Goal: Task Accomplishment & Management: Use online tool/utility

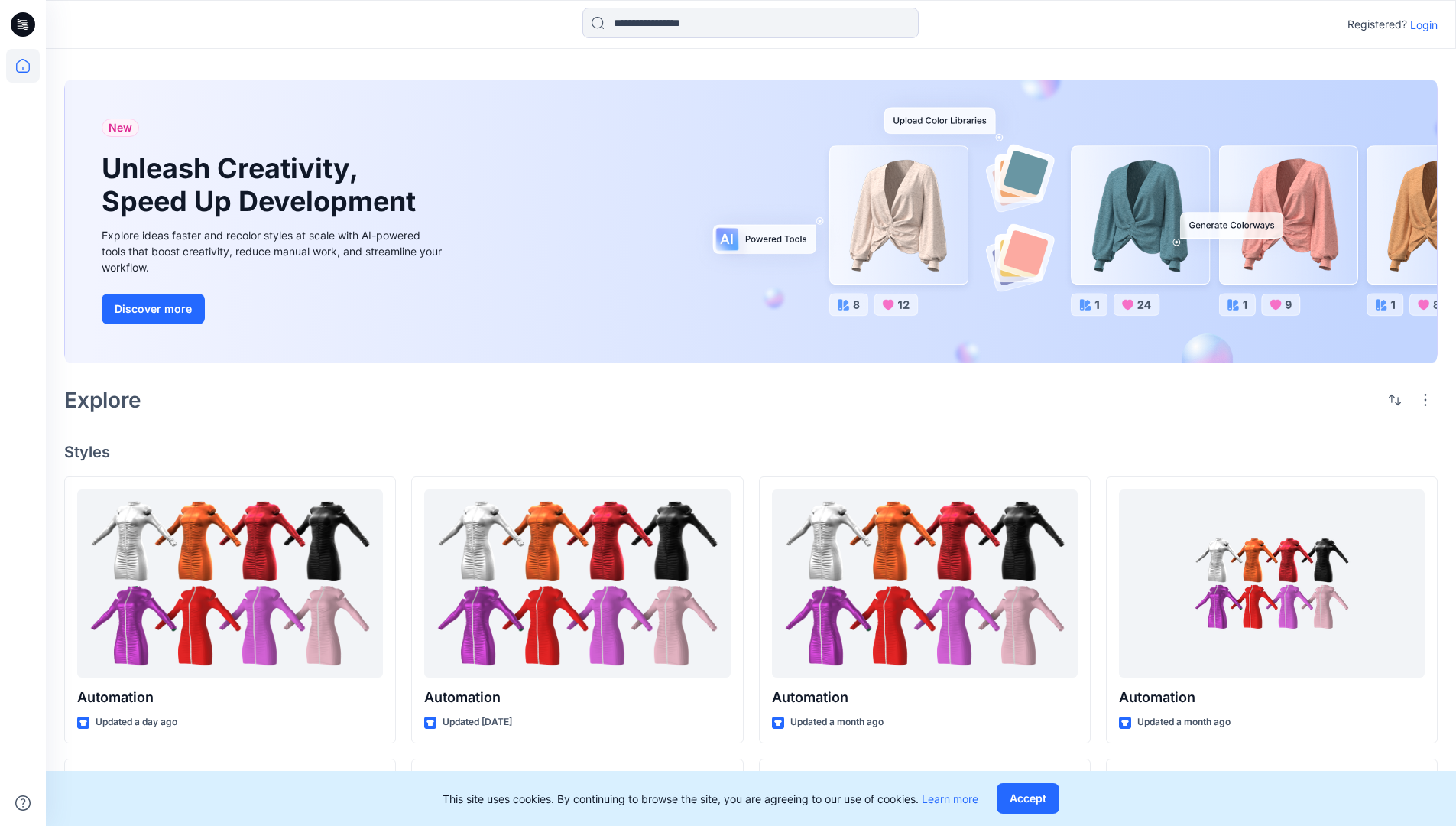
click at [1421, 25] on p "Login" at bounding box center [1425, 24] width 28 height 16
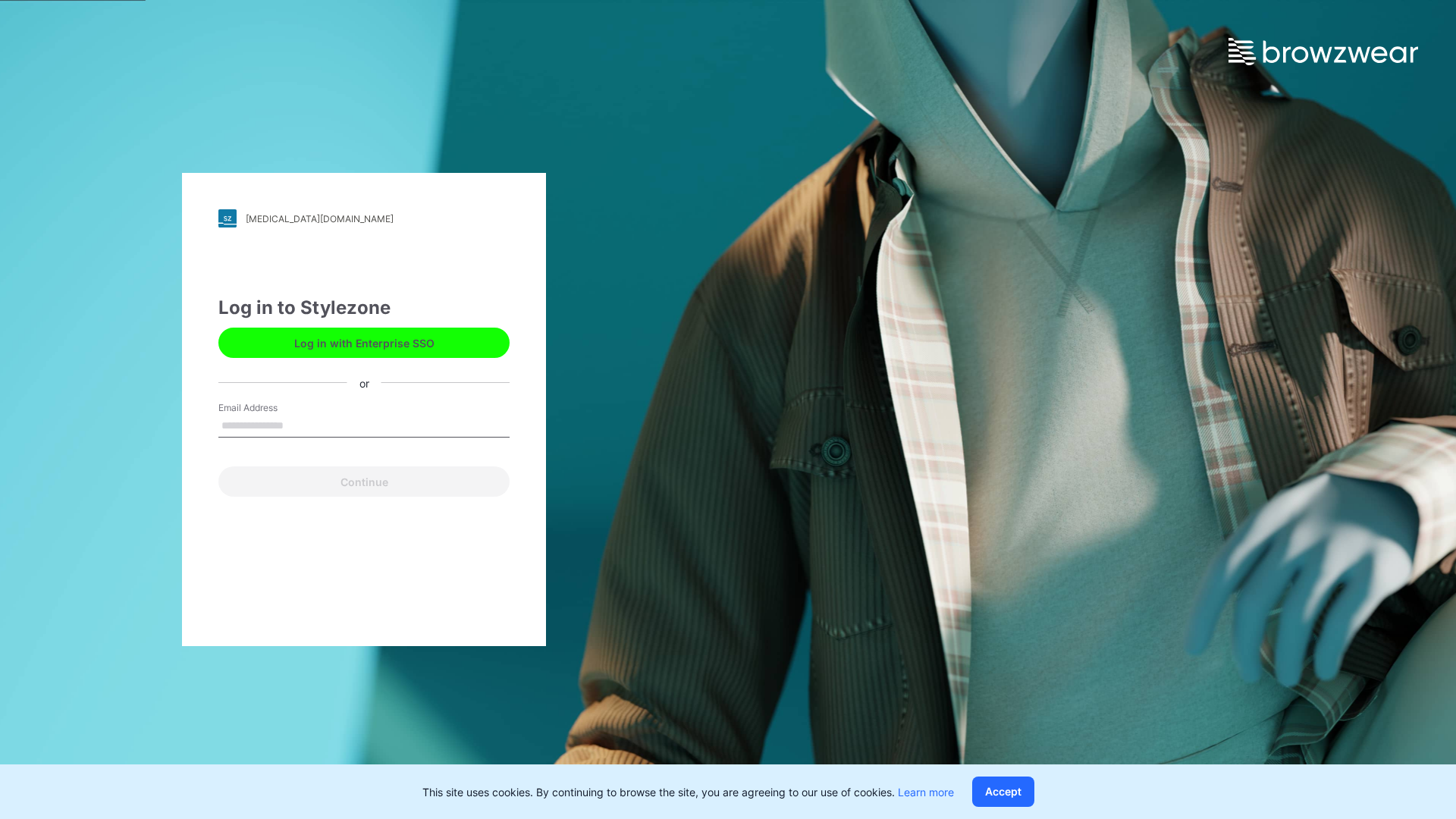
click at [300, 425] on input "Email Address" at bounding box center [364, 426] width 292 height 23
type input "**********"
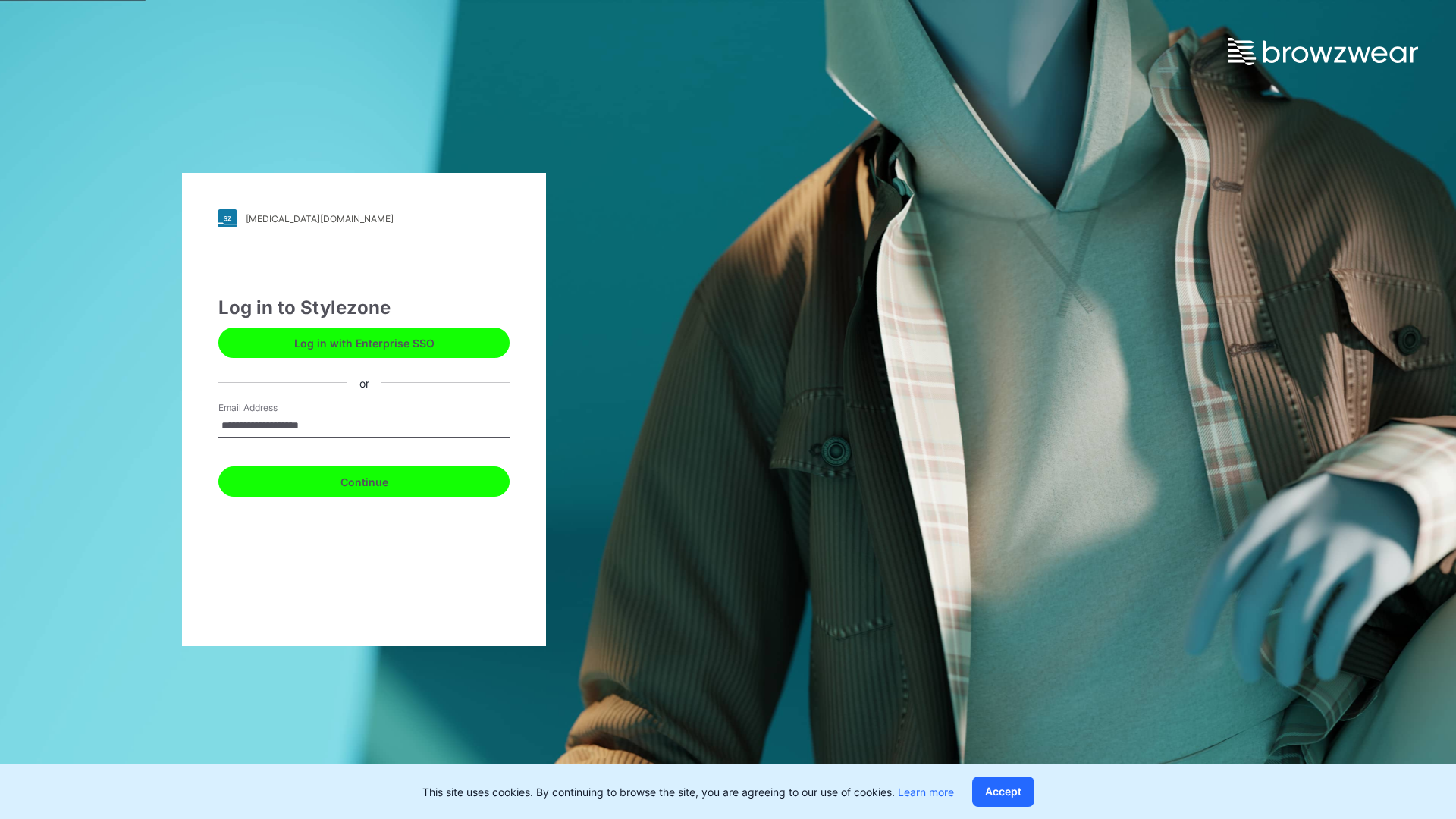
click at [380, 479] on button "Continue" at bounding box center [364, 481] width 292 height 30
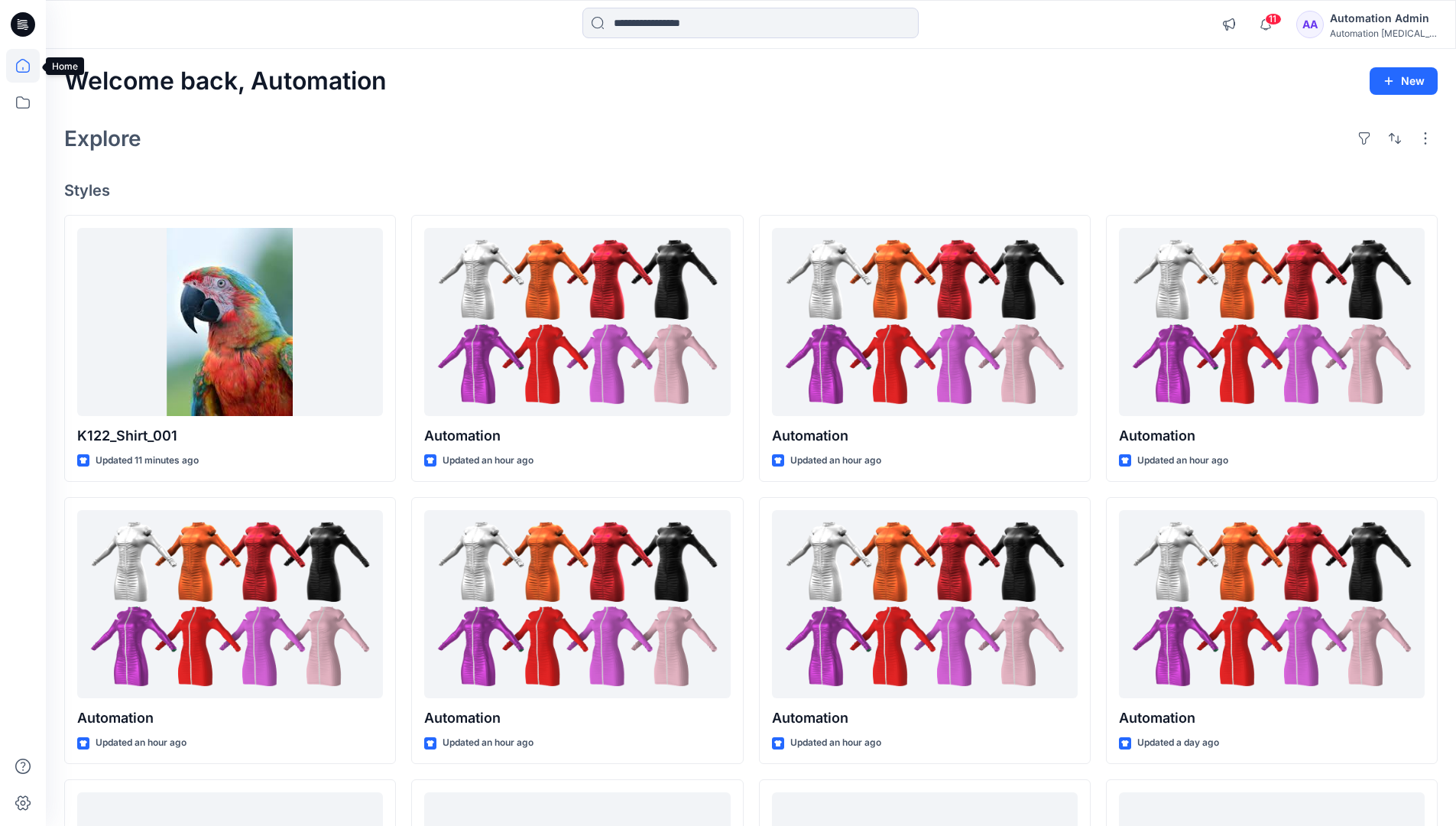
click at [29, 65] on icon at bounding box center [22, 65] width 14 height 14
click at [28, 103] on icon at bounding box center [23, 102] width 34 height 34
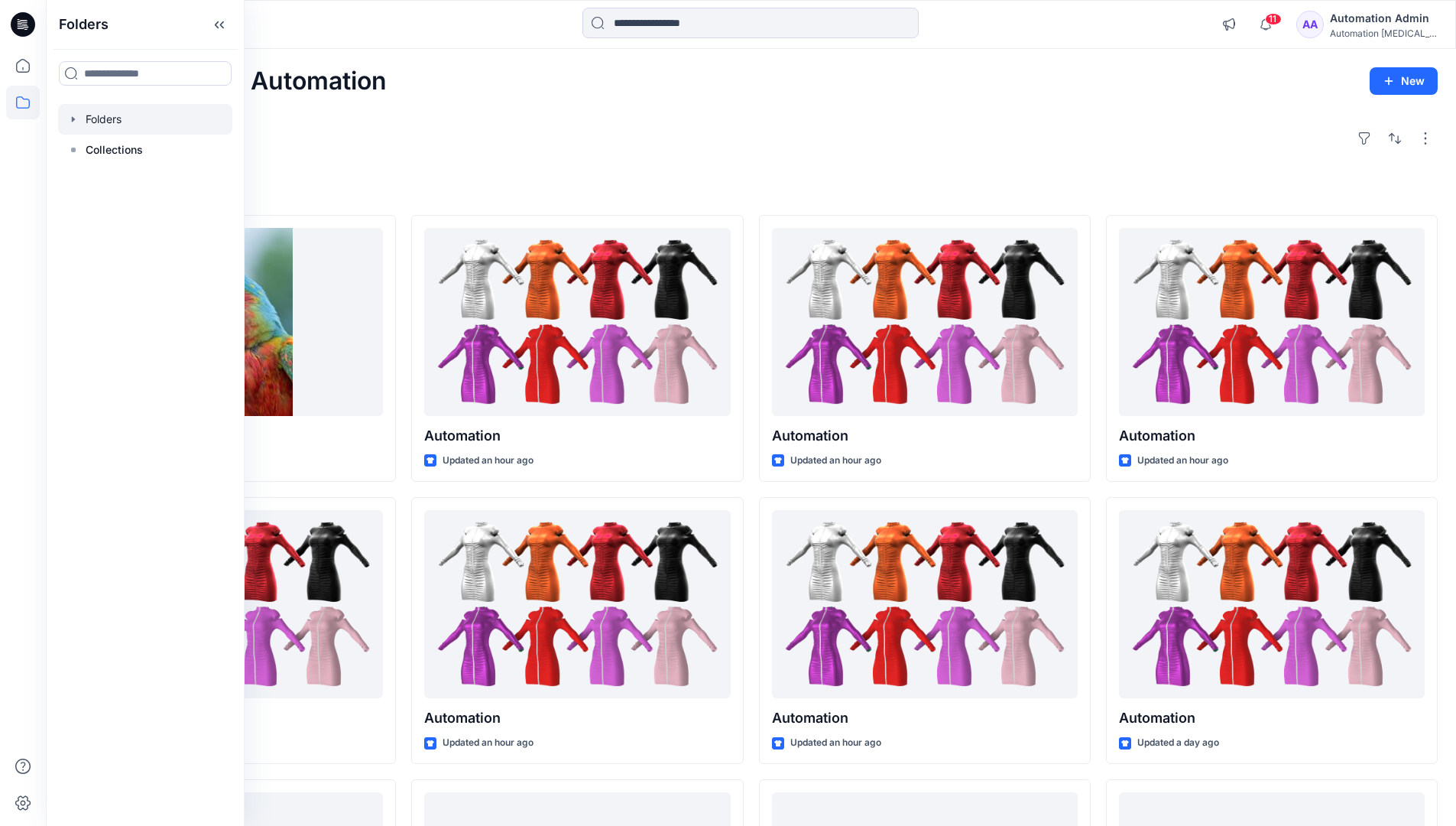
click at [164, 121] on div at bounding box center [145, 119] width 174 height 30
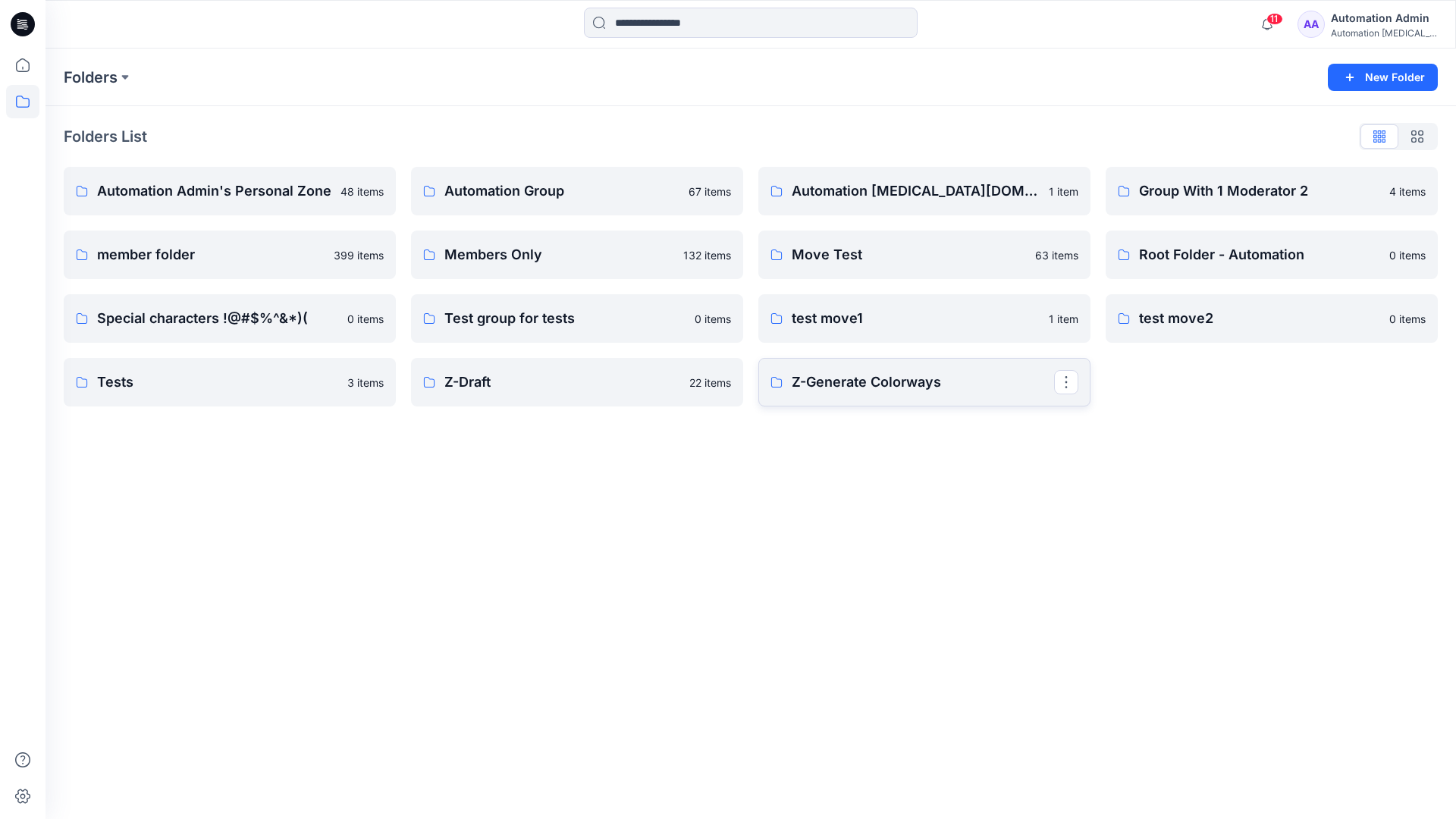
click at [966, 380] on p "Z-Generate Colorways" at bounding box center [922, 382] width 262 height 21
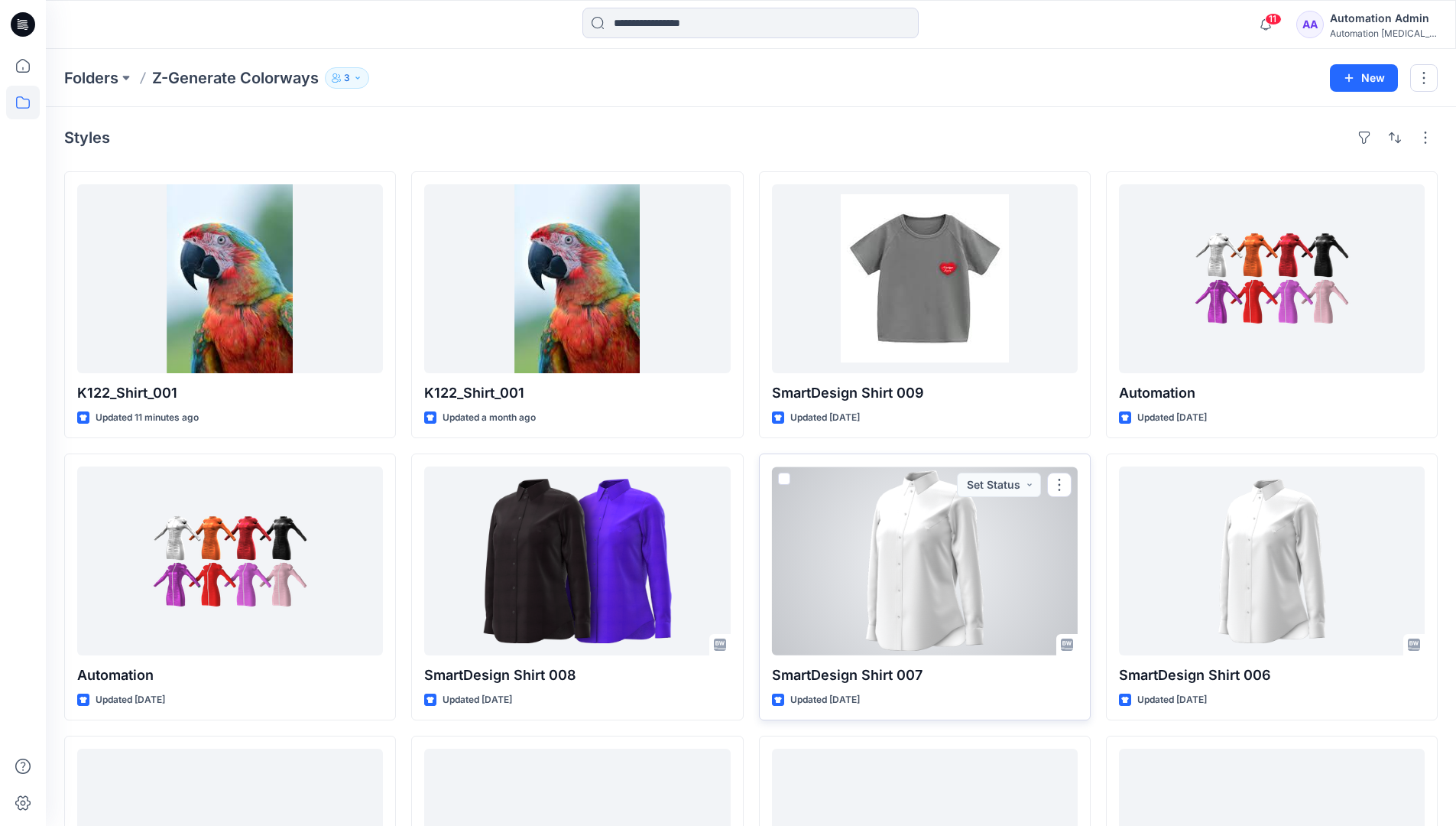
click at [788, 478] on span at bounding box center [784, 478] width 12 height 12
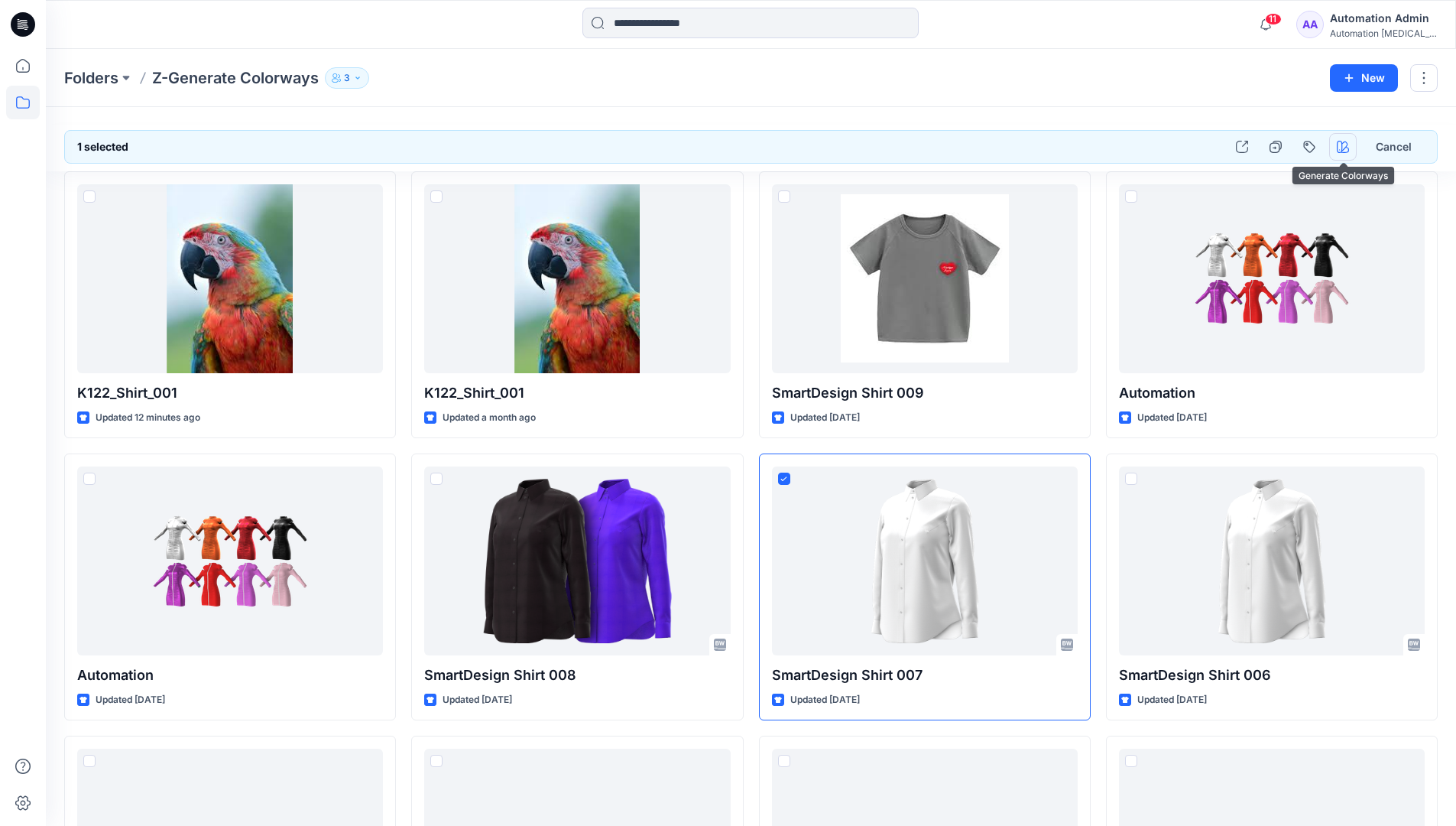
click at [1342, 148] on icon "button" at bounding box center [1343, 147] width 12 height 12
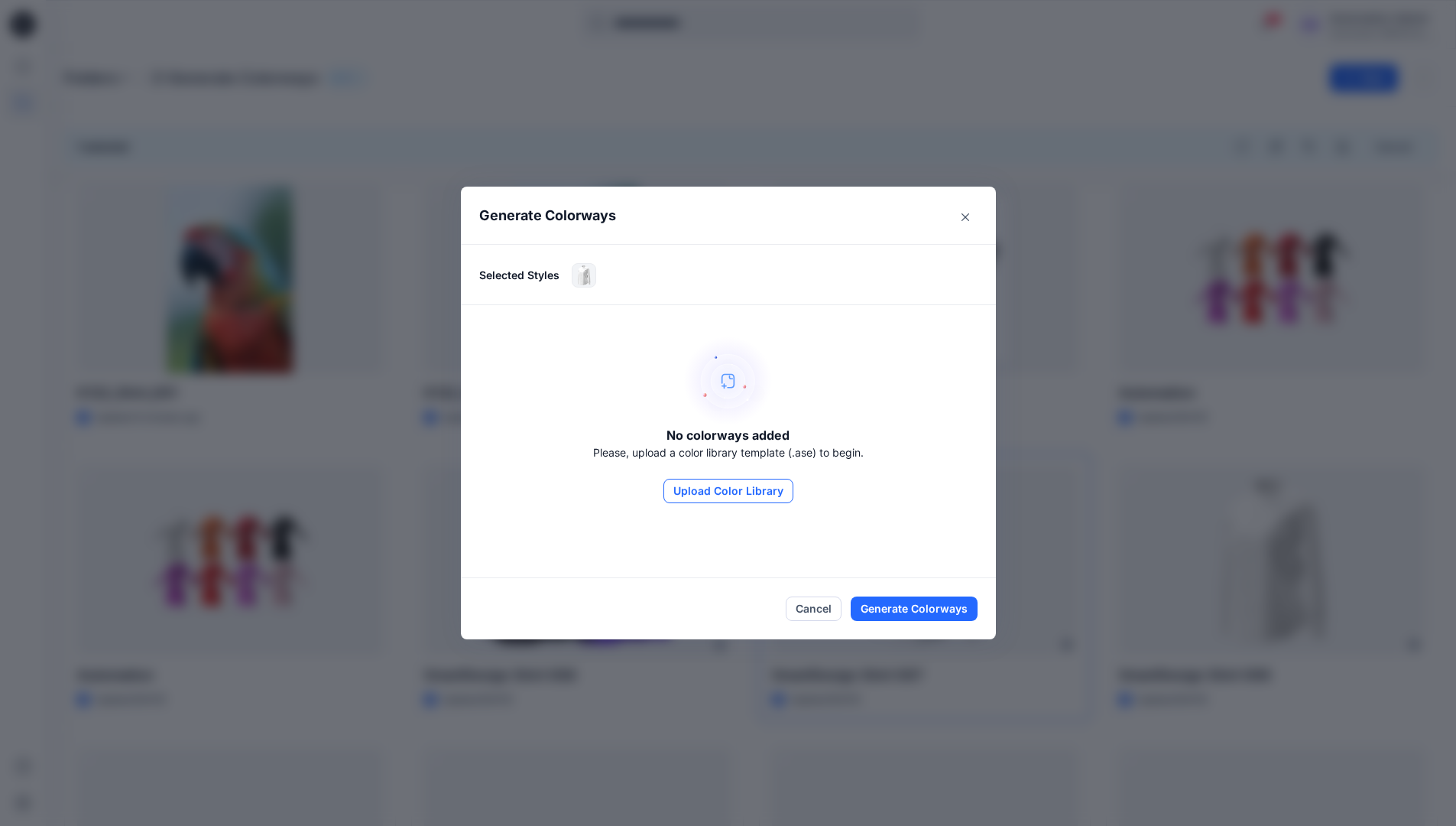
click at [751, 490] on button "Upload Color Library" at bounding box center [728, 490] width 130 height 25
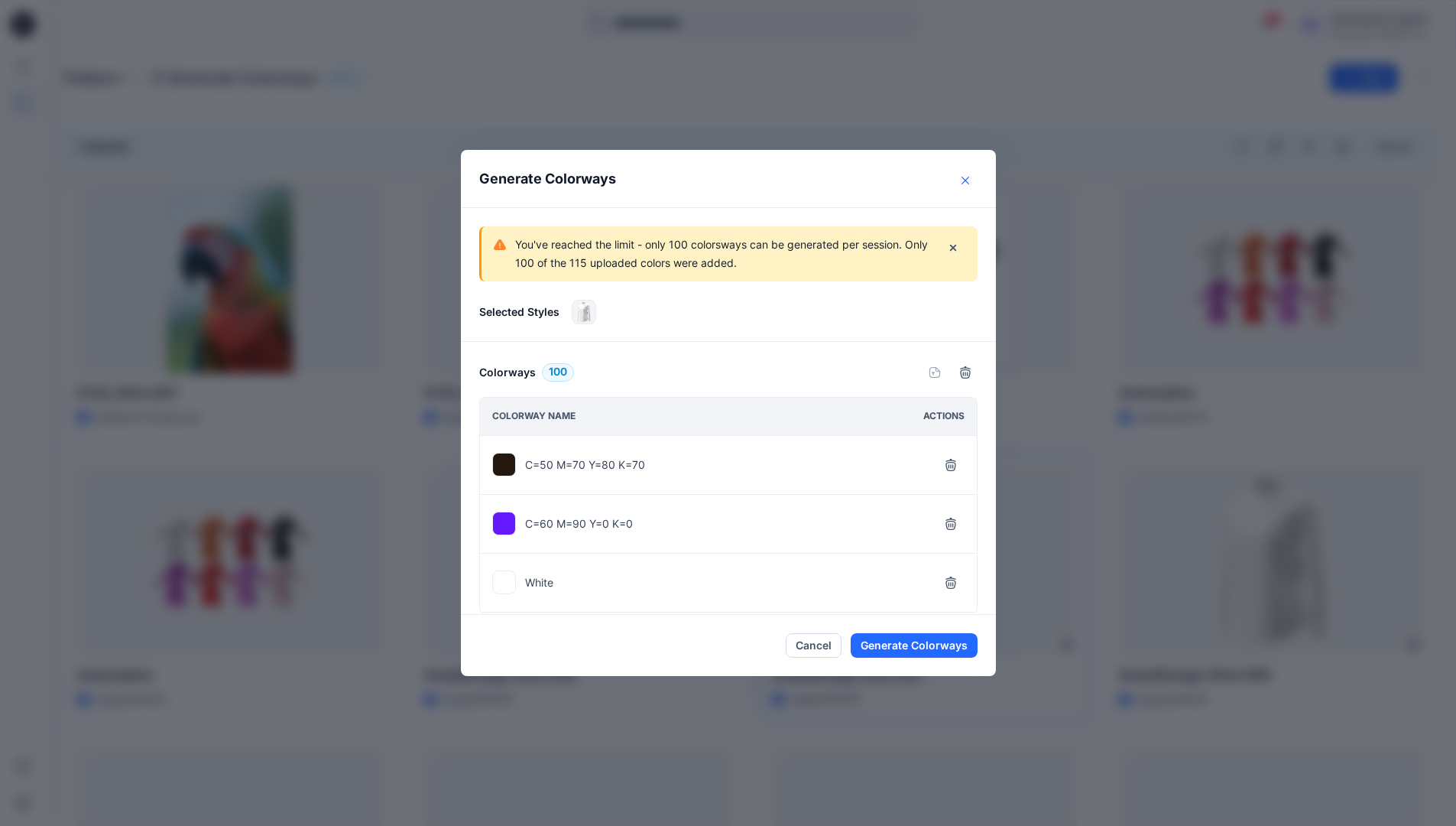
click at [969, 181] on icon "Close" at bounding box center [966, 181] width 7 height 7
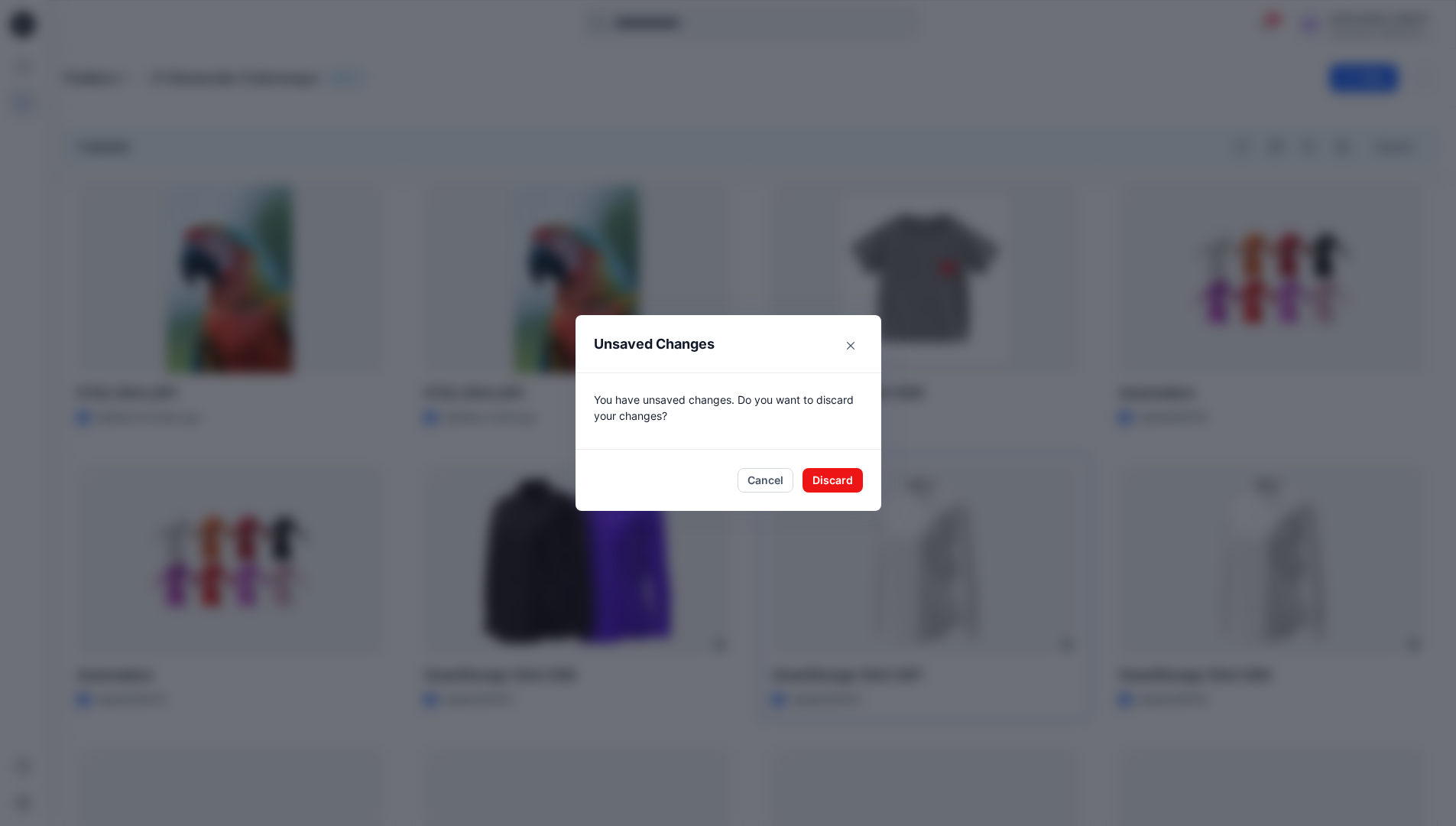
click at [846, 492] on footer "Cancel Discard" at bounding box center [729, 480] width 306 height 61
click at [855, 478] on button "Discard" at bounding box center [833, 480] width 61 height 25
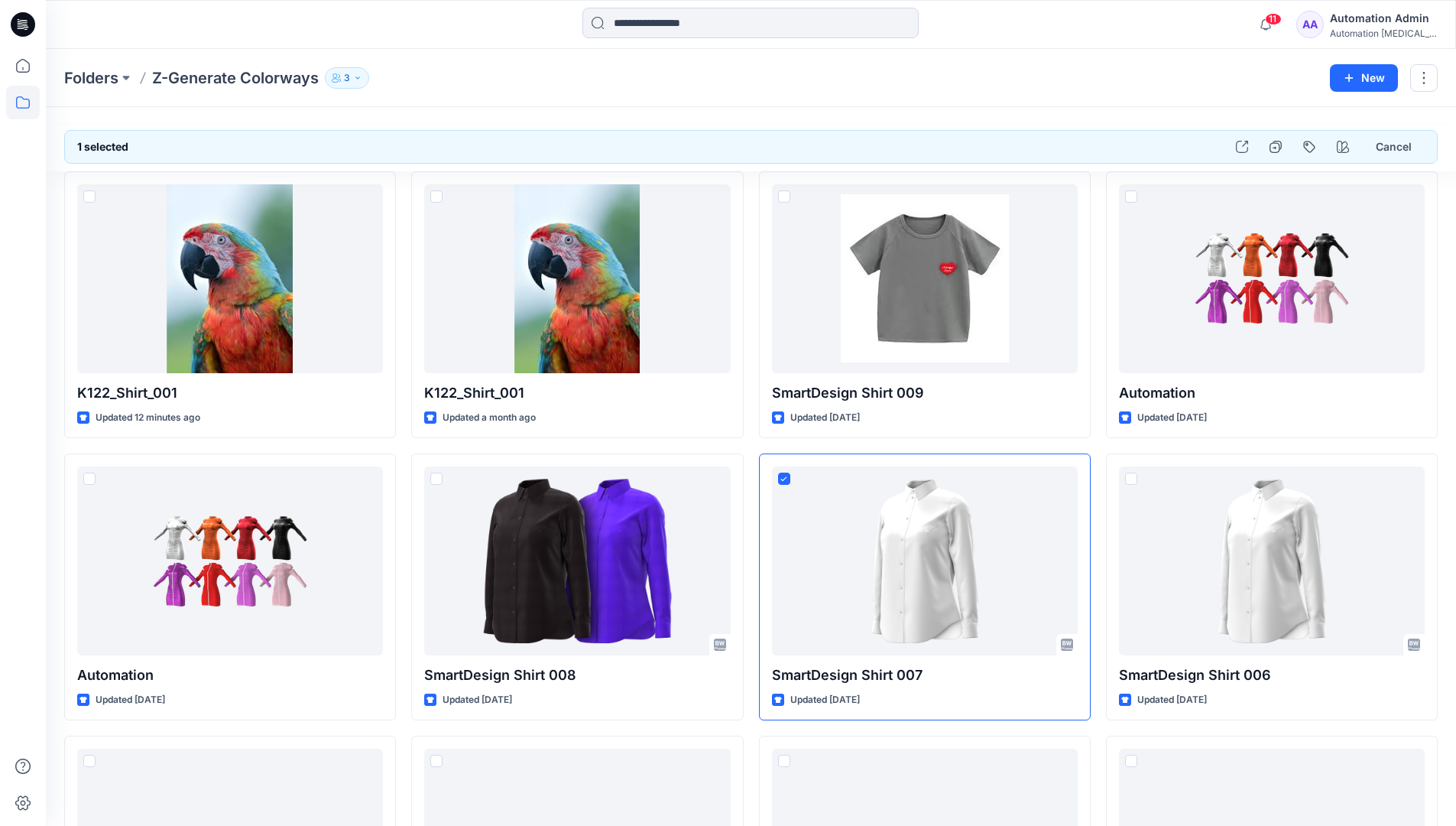
click at [1397, 25] on div "Automation Admin" at bounding box center [1384, 18] width 107 height 18
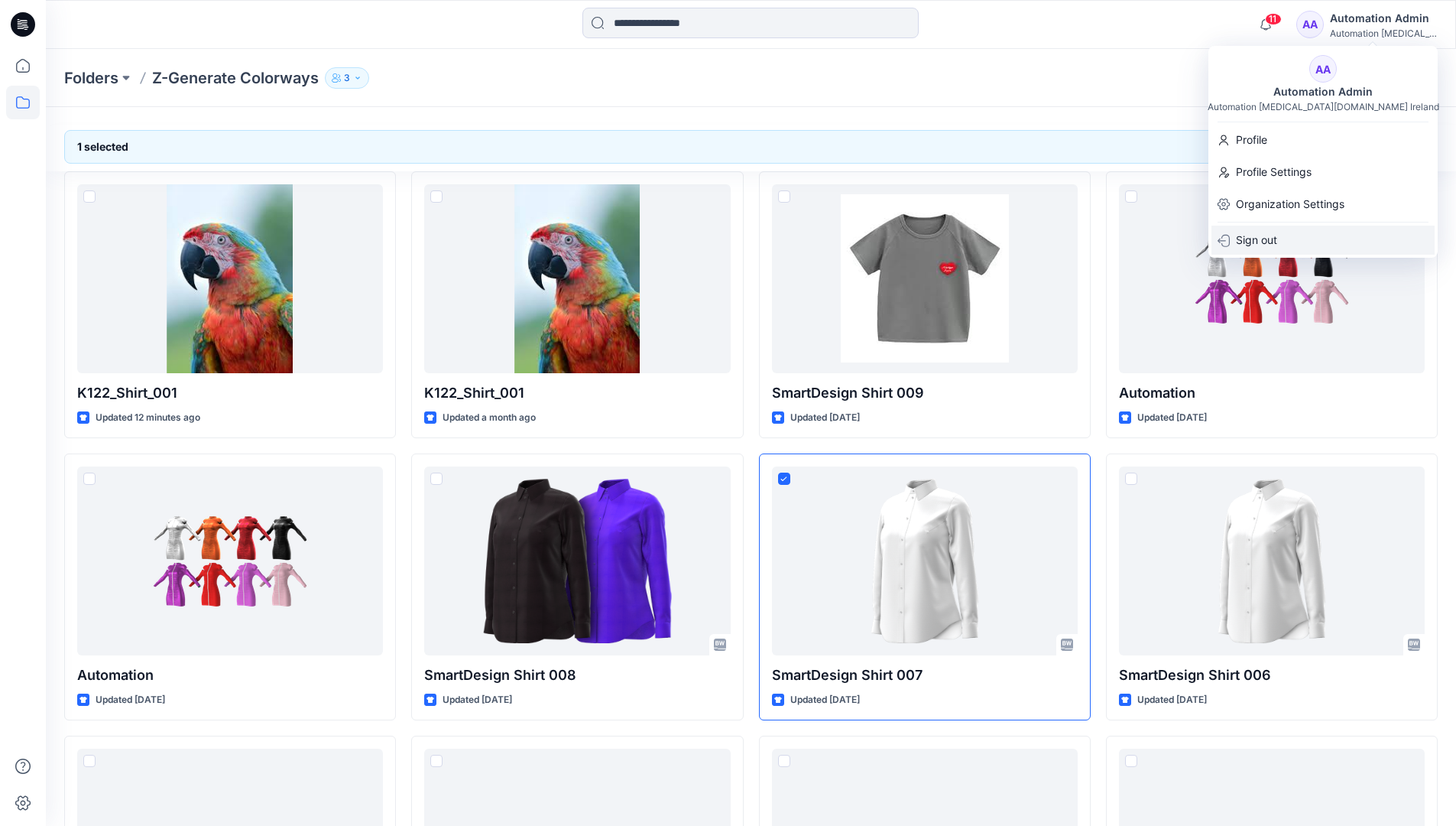
click at [1335, 241] on div "Sign out" at bounding box center [1323, 241] width 223 height 30
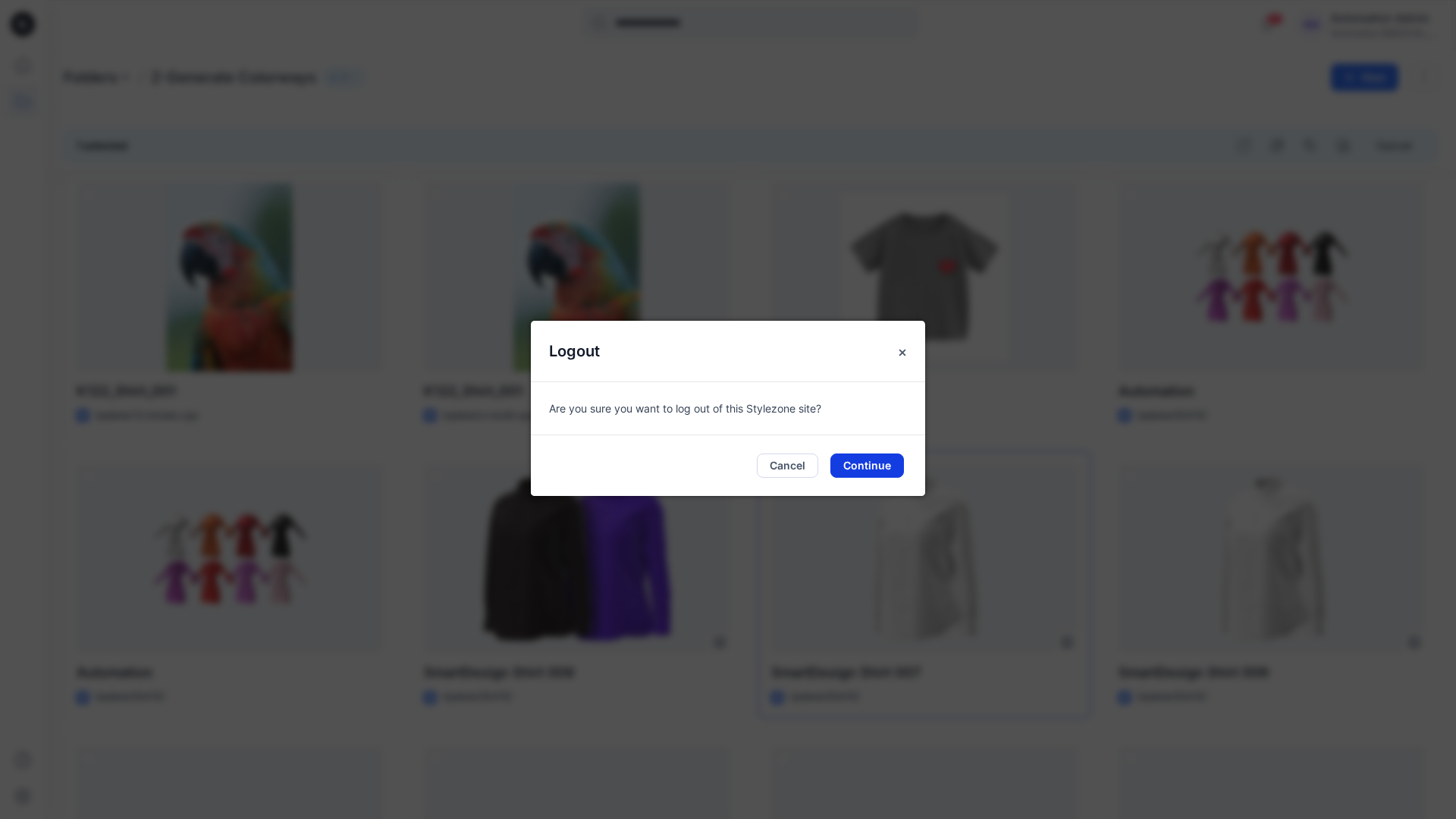
click at [875, 469] on button "Continue" at bounding box center [866, 465] width 73 height 25
